Goal: Task Accomplishment & Management: Use online tool/utility

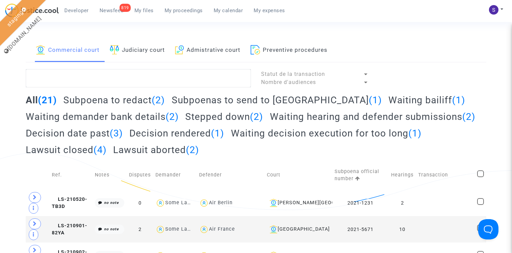
click at [165, 53] on link "Judiciary court" at bounding box center [137, 50] width 55 height 23
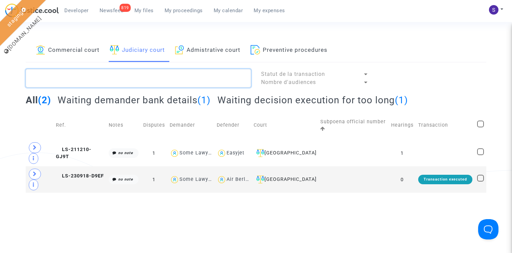
click at [134, 80] on textarea at bounding box center [138, 78] width 225 height 18
paste textarea "2022-234570678"
type textarea "2022-234570678"
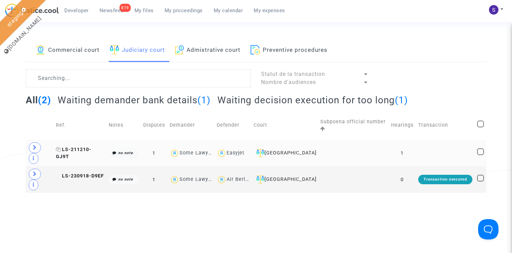
click at [91, 147] on span "LS-211210-GJ9T" at bounding box center [74, 153] width 36 height 13
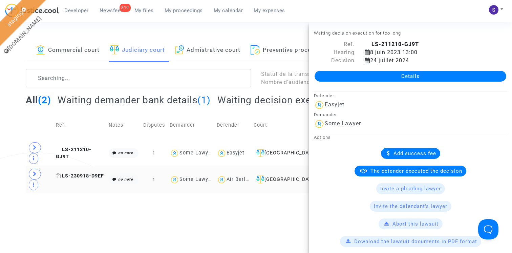
click at [95, 173] on span "LS-230918-D9EF" at bounding box center [80, 176] width 48 height 6
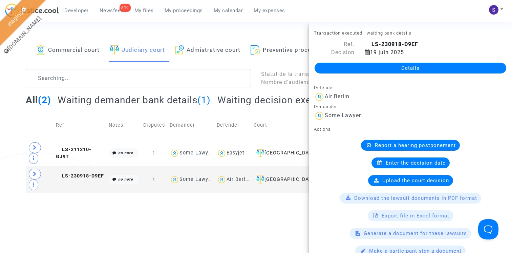
click at [91, 52] on link "Commercial court" at bounding box center [68, 50] width 64 height 23
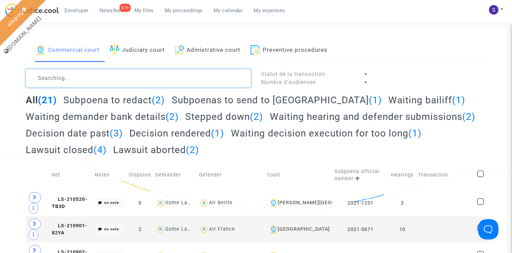
click at [104, 82] on textarea at bounding box center [138, 78] width 225 height 18
paste textarea "2022-234570678"
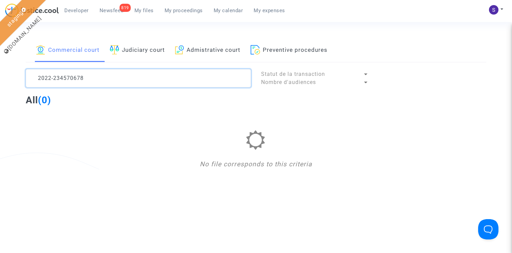
type textarea "2022-234570678"
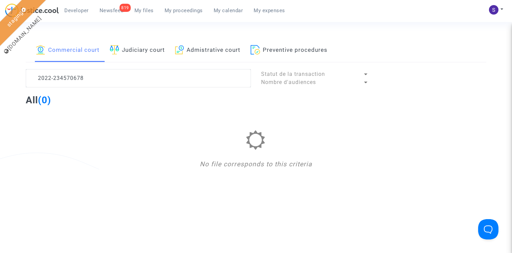
click at [212, 53] on link "Admistrative court" at bounding box center [208, 50] width 66 height 23
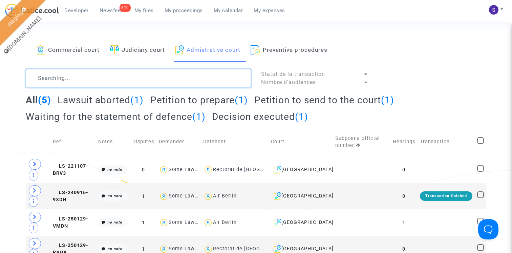
click at [102, 81] on textarea at bounding box center [138, 78] width 225 height 18
paste textarea "2022-234570678"
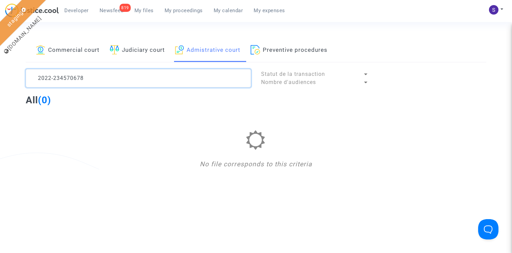
type textarea "2022-234570678"
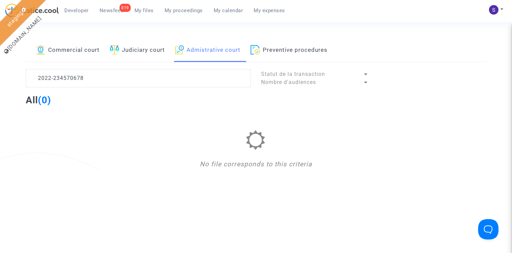
click at [270, 51] on link "Preventive procedures" at bounding box center [289, 50] width 77 height 23
click at [54, 48] on link "Commercial court" at bounding box center [68, 50] width 64 height 23
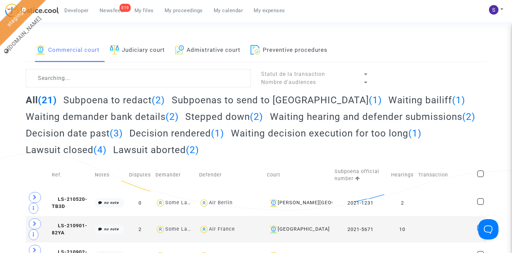
click at [149, 48] on link "Judiciary court" at bounding box center [137, 50] width 55 height 23
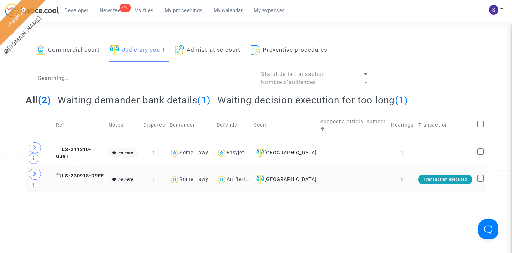
click at [84, 173] on span "LS-230918-D9EF" at bounding box center [80, 176] width 48 height 6
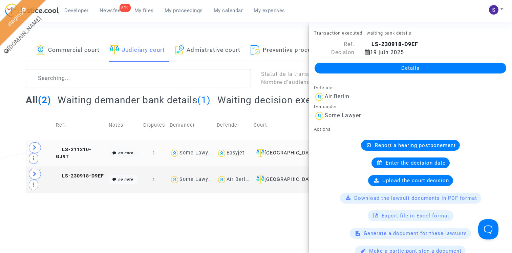
click at [89, 146] on td "LS-211210-GJ9T" at bounding box center [80, 153] width 53 height 26
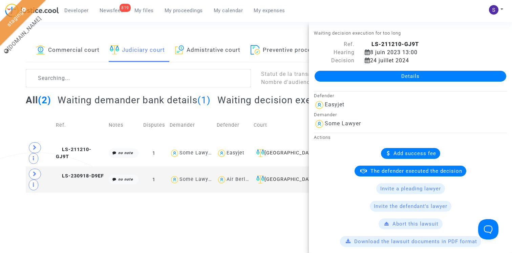
click at [89, 54] on link "Commercial court" at bounding box center [68, 50] width 64 height 23
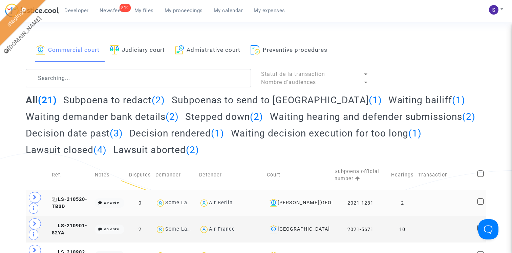
click at [70, 198] on span "LS-210520-TB3D" at bounding box center [70, 203] width 36 height 13
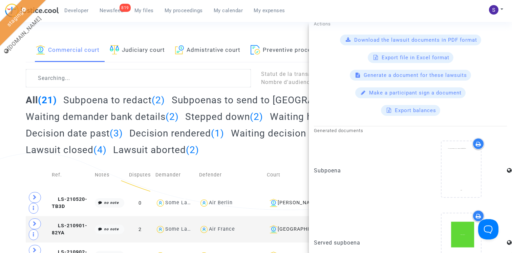
scroll to position [85, 0]
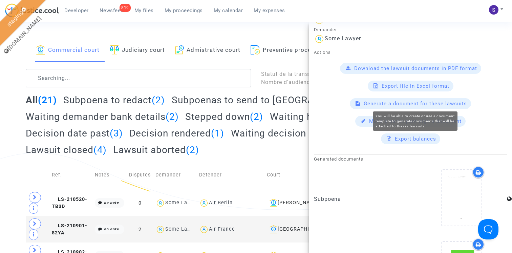
click at [417, 103] on span "Generate a document for these lawsuits" at bounding box center [415, 104] width 103 height 6
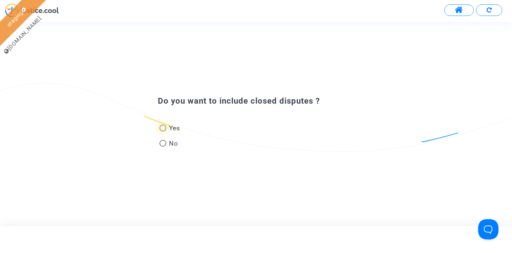
click at [166, 131] on span at bounding box center [163, 128] width 7 height 7
click at [163, 131] on input "Yes" at bounding box center [163, 131] width 0 height 0
radio input "true"
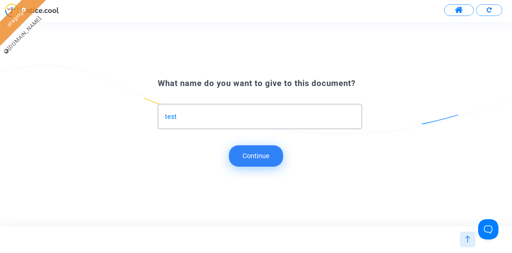
type input "test"
click at [248, 158] on button "Continue" at bounding box center [256, 155] width 54 height 21
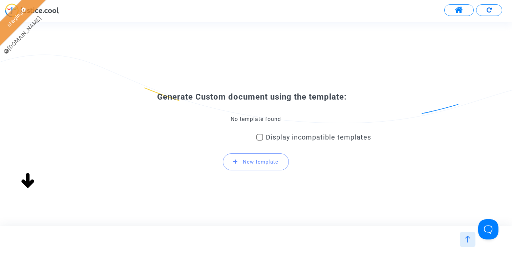
click at [244, 119] on div "No template found" at bounding box center [256, 119] width 230 height 7
click at [276, 132] on div "Display incompatible templates" at bounding box center [314, 139] width 115 height 18
click at [276, 136] on span "Display incompatible templates" at bounding box center [318, 137] width 105 height 8
click at [260, 141] on input "Display incompatible templates" at bounding box center [260, 141] width 0 height 0
checkbox input "true"
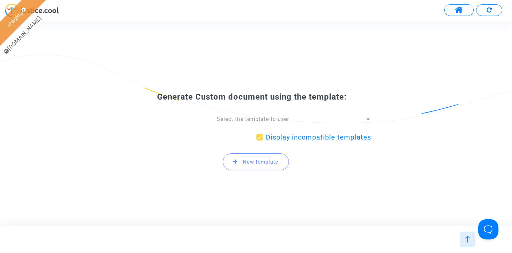
click at [266, 116] on span "Select the template to user" at bounding box center [253, 119] width 73 height 6
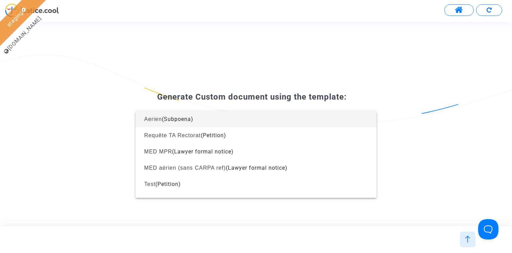
click at [268, 65] on div at bounding box center [256, 126] width 512 height 253
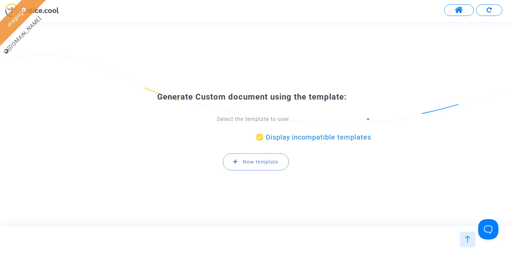
click at [468, 6] on button at bounding box center [459, 10] width 29 height 12
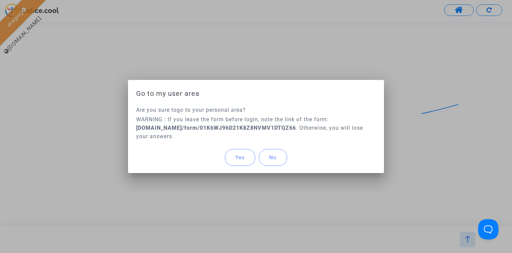
click at [243, 155] on span "Yes" at bounding box center [240, 158] width 9 height 6
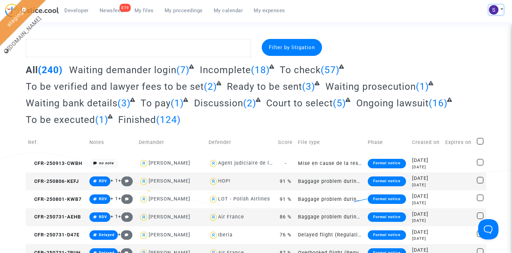
click at [495, 7] on img at bounding box center [493, 9] width 9 height 9
click at [470, 44] on link "Log out" at bounding box center [477, 45] width 54 height 11
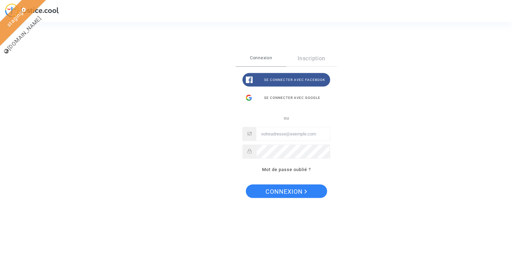
type input "[PERSON_NAME][EMAIL_ADDRESS][DOMAIN_NAME]"
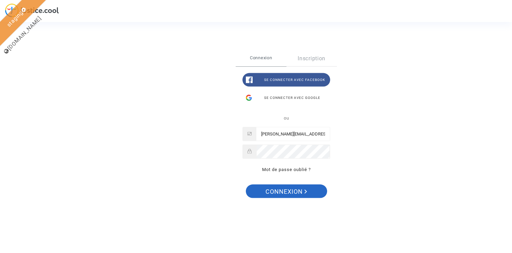
click at [280, 192] on span "Connexion" at bounding box center [287, 192] width 42 height 14
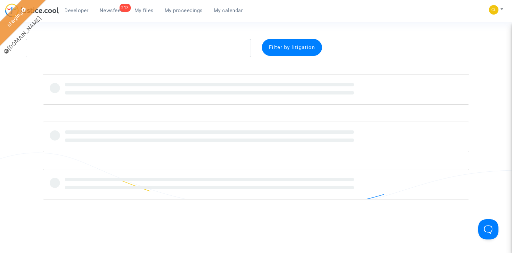
click at [175, 9] on span "My proceedings" at bounding box center [184, 10] width 38 height 6
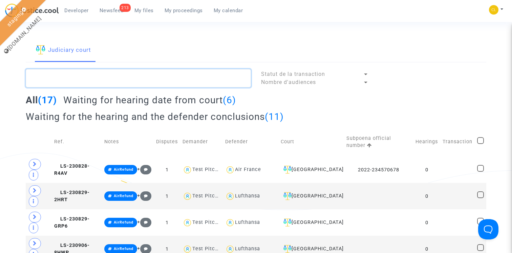
click at [107, 81] on textarea at bounding box center [138, 78] width 225 height 18
